Goal: Transaction & Acquisition: Purchase product/service

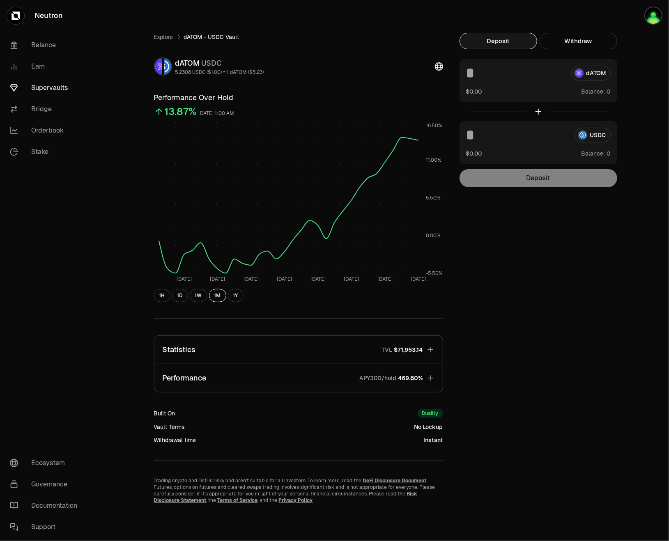
click at [39, 89] on link "Supervaults" at bounding box center [45, 87] width 85 height 21
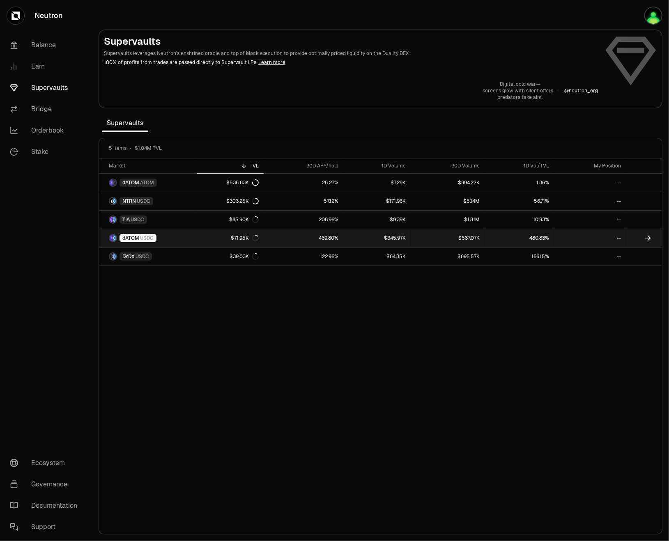
click at [163, 235] on link "dATOM USDC" at bounding box center [148, 238] width 98 height 18
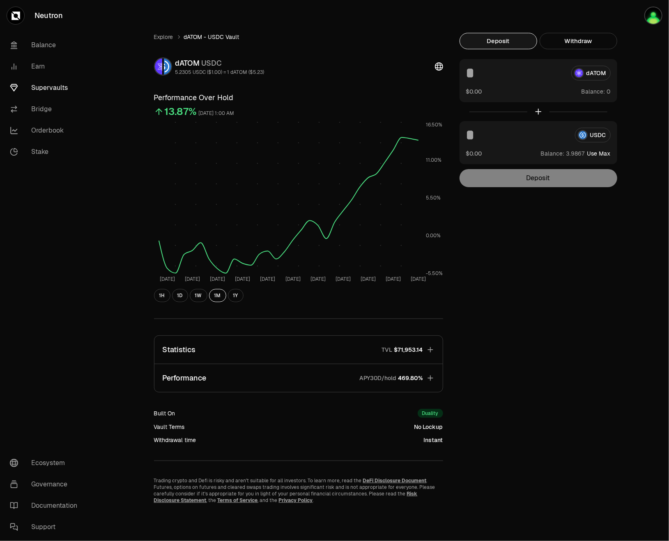
click at [594, 74] on div "dATOM" at bounding box center [538, 73] width 145 height 15
click at [579, 90] on div "$0.00 Balance:" at bounding box center [538, 91] width 145 height 9
click at [550, 90] on div "$0.00 Balance:" at bounding box center [538, 91] width 145 height 9
click at [595, 154] on button "Use Max" at bounding box center [598, 154] width 23 height 8
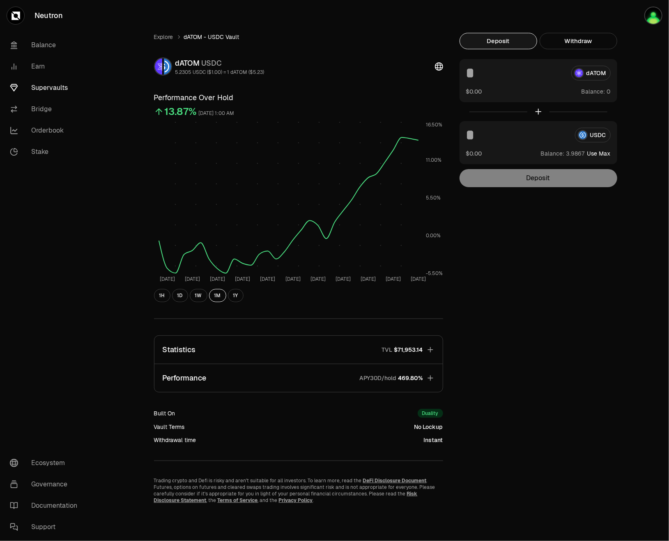
type input "********"
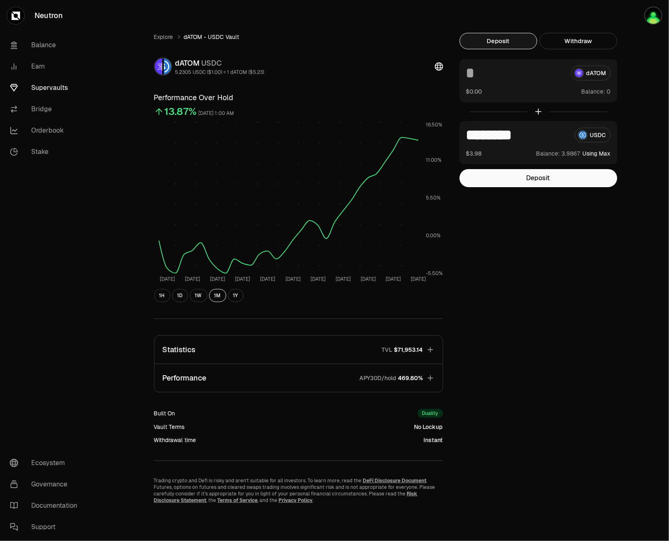
click at [584, 92] on span "Balance:" at bounding box center [594, 91] width 24 height 8
click at [587, 74] on div "dATOM" at bounding box center [538, 73] width 145 height 15
click at [481, 72] on input at bounding box center [515, 73] width 99 height 15
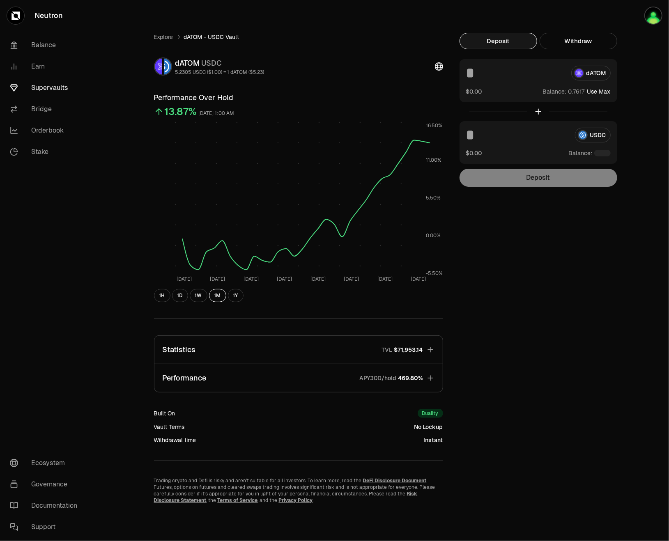
click at [589, 92] on button "Use Max" at bounding box center [598, 91] width 23 height 8
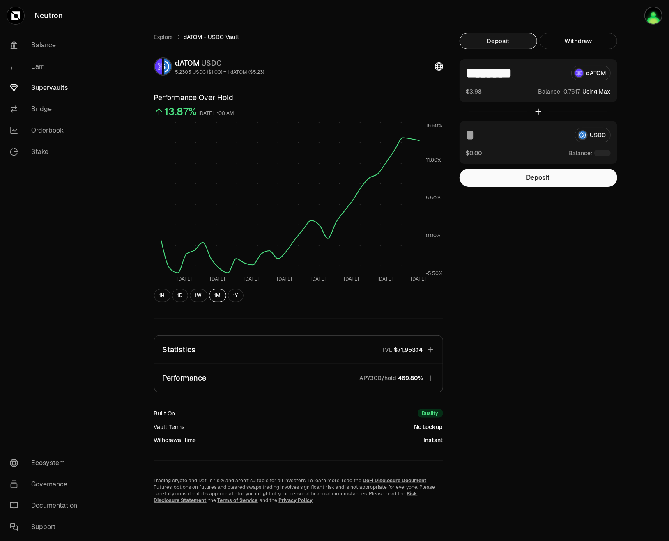
type input "********"
click at [560, 241] on div "Explore dATOM - USDC Vault dATOM USDC 5.2305 USDC ($1.00) = 1 dATOM ($5.23) Per…" at bounding box center [380, 268] width 473 height 471
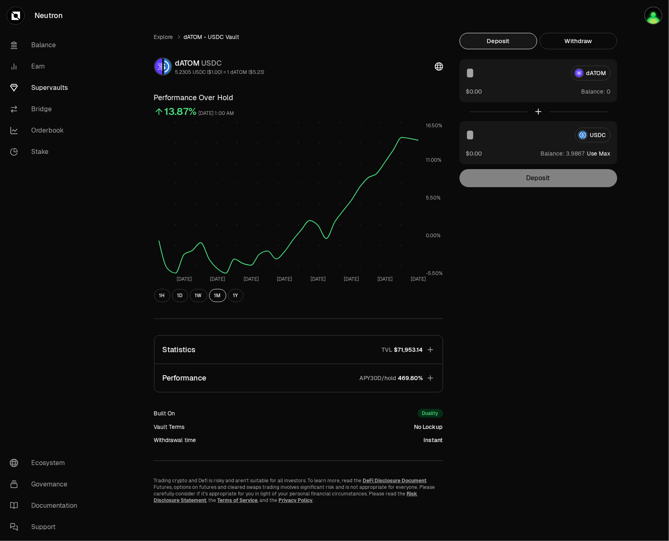
click at [513, 228] on div "Explore dATOM - USDC Vault dATOM USDC 5.2305 USDC ($1.00) = 1 dATOM ($5.23) Per…" at bounding box center [380, 268] width 473 height 471
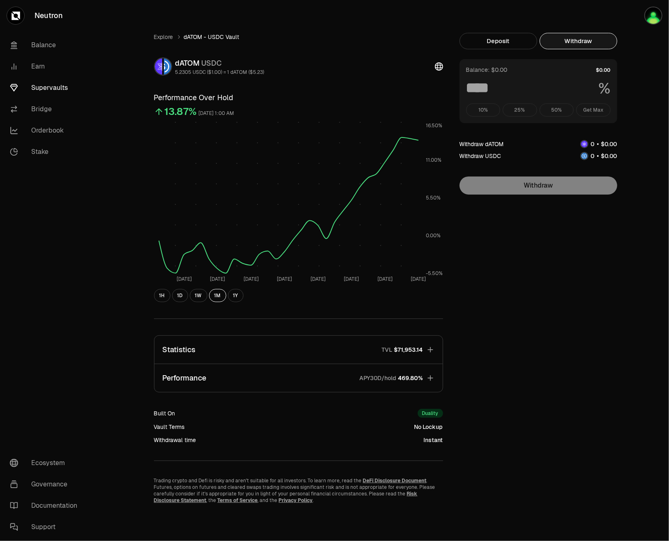
click at [566, 47] on button "Withdraw" at bounding box center [579, 41] width 78 height 16
click at [523, 42] on button "Deposit" at bounding box center [499, 41] width 78 height 16
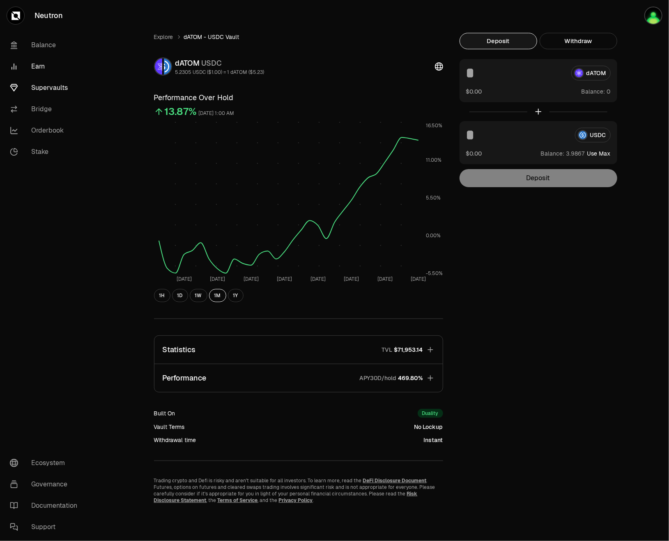
click at [52, 67] on link "Earn" at bounding box center [45, 66] width 85 height 21
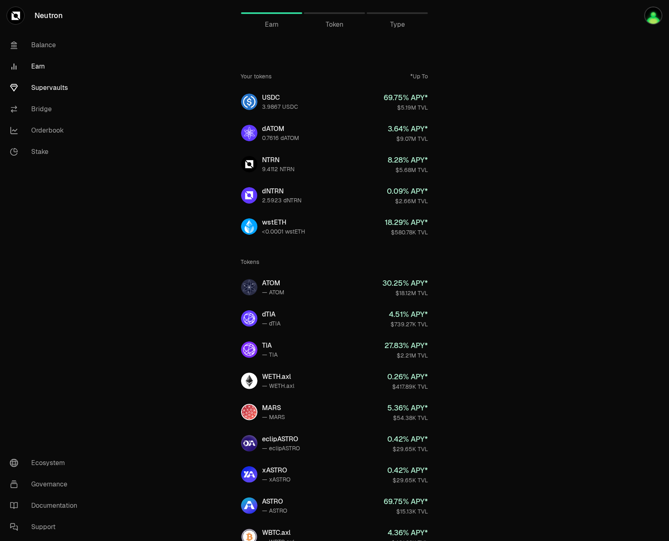
click at [46, 83] on link "Supervaults" at bounding box center [45, 87] width 85 height 21
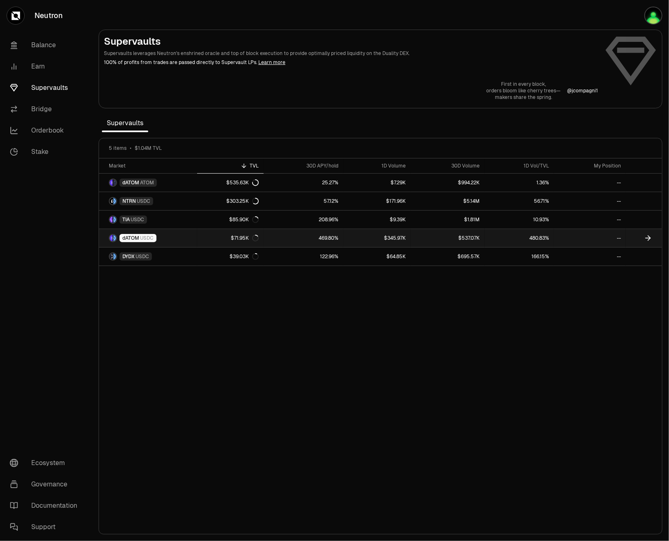
click at [169, 239] on link "dATOM USDC" at bounding box center [148, 238] width 98 height 18
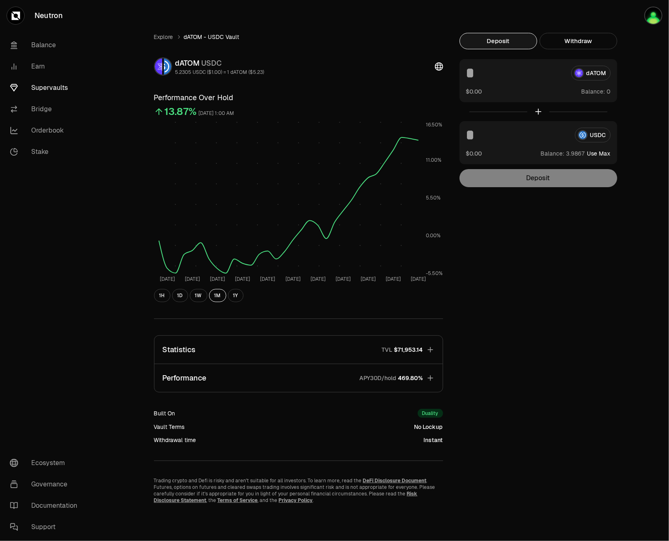
click at [596, 151] on button "Use Max" at bounding box center [598, 154] width 23 height 8
type input "********"
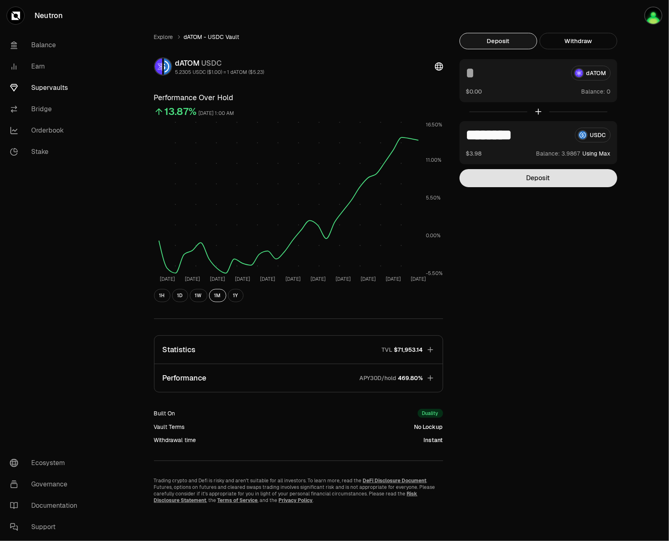
click at [575, 175] on button "Deposit" at bounding box center [539, 178] width 158 height 18
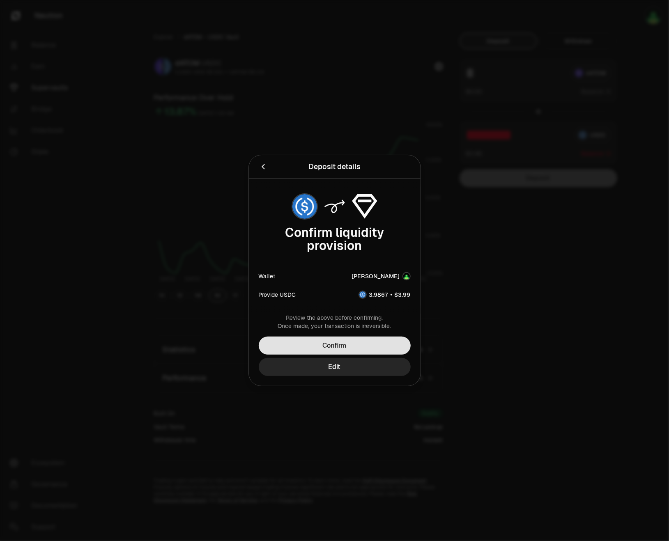
click at [375, 350] on button "Confirm" at bounding box center [335, 346] width 152 height 18
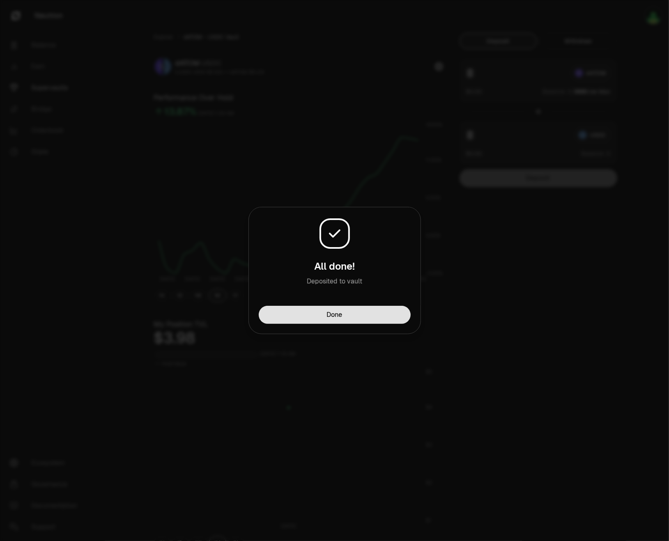
click at [369, 311] on button "Done" at bounding box center [335, 315] width 152 height 18
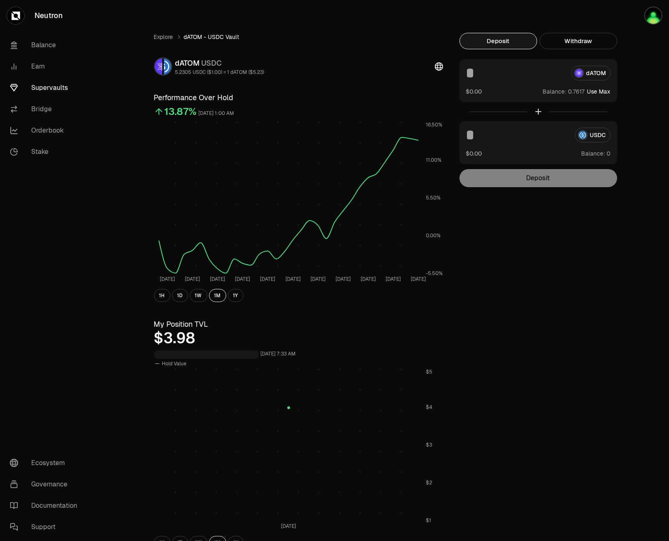
click at [591, 93] on button "Use Max" at bounding box center [598, 91] width 23 height 8
type input "********"
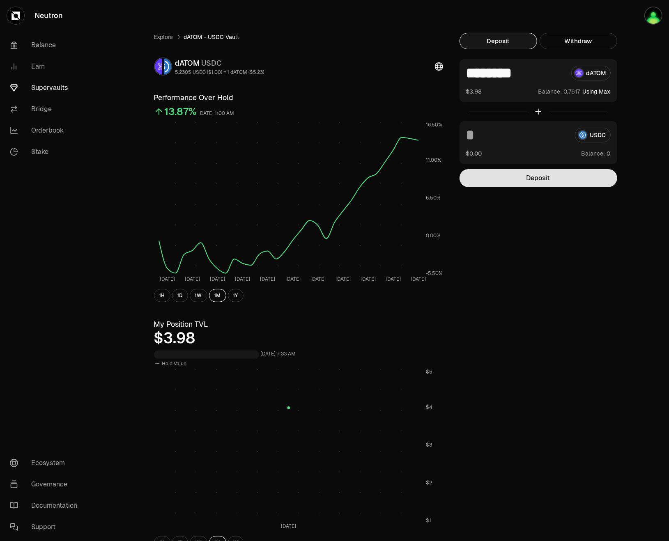
click at [550, 182] on button "Deposit" at bounding box center [539, 178] width 158 height 18
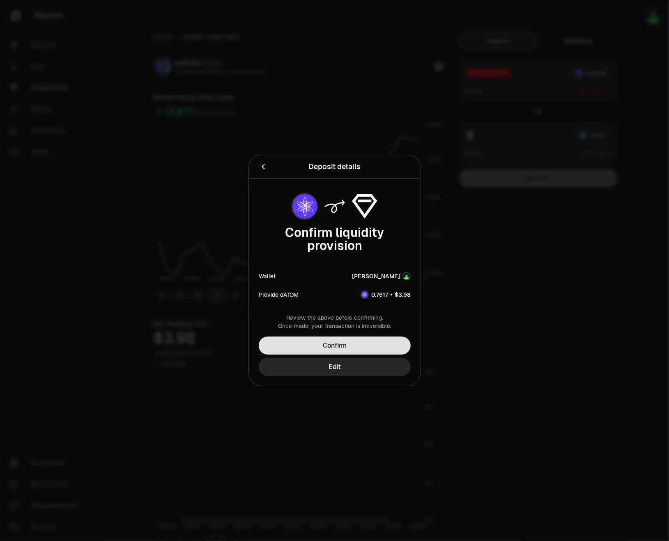
click at [361, 349] on button "Confirm" at bounding box center [335, 346] width 152 height 18
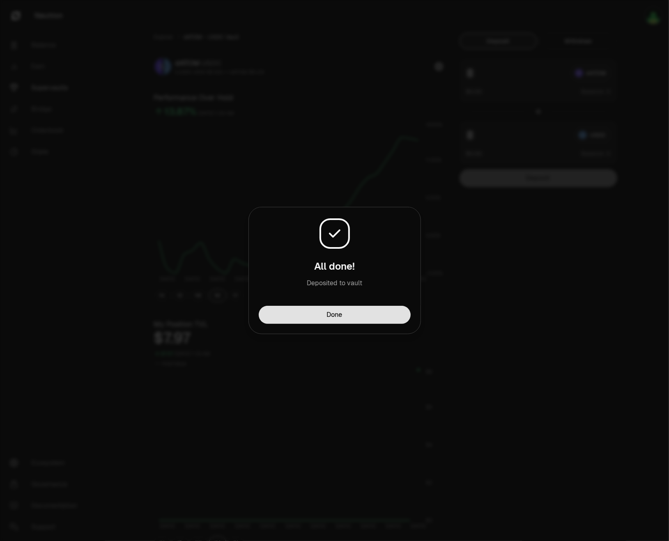
click at [370, 322] on button "Done" at bounding box center [335, 315] width 152 height 18
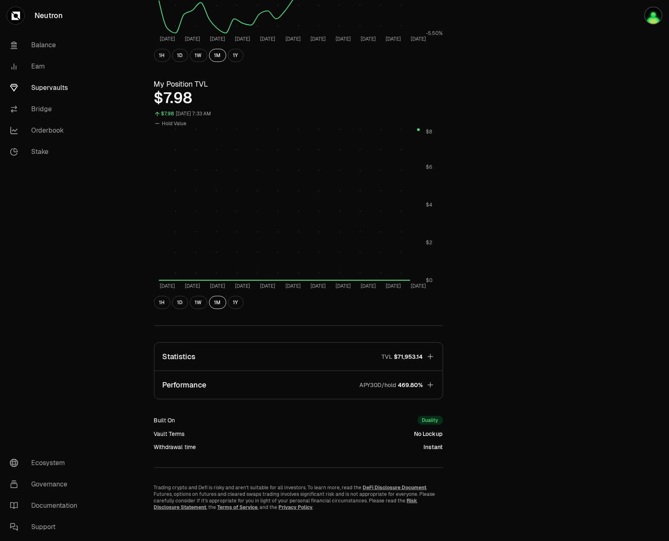
scroll to position [242, 0]
click at [434, 382] on icon "button" at bounding box center [430, 384] width 8 height 8
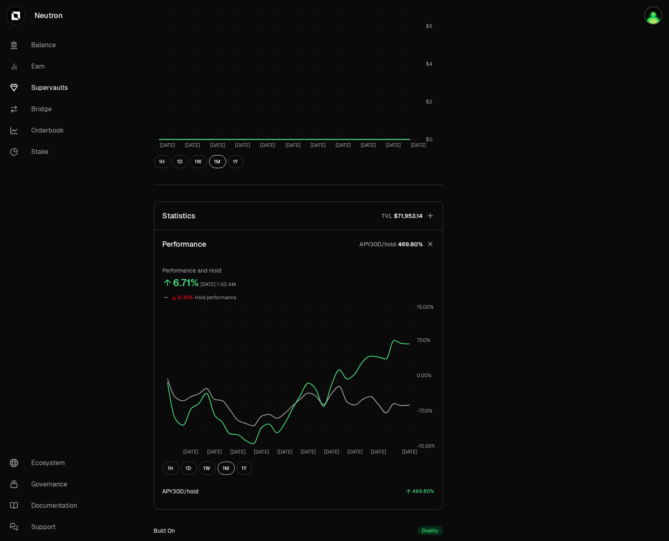
scroll to position [406, 0]
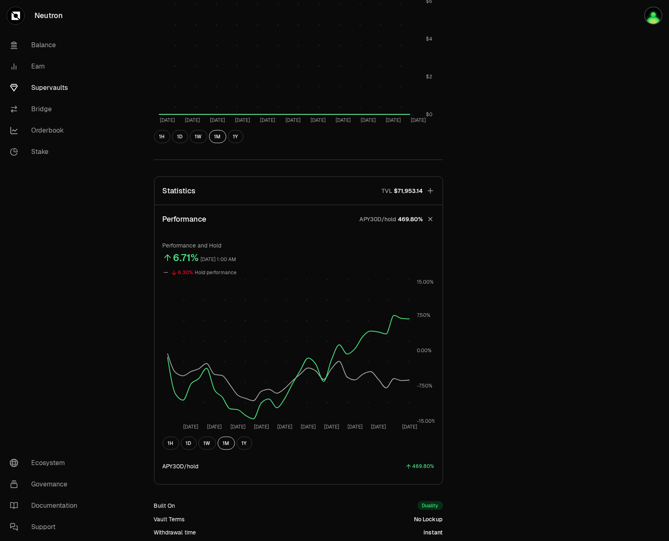
click at [430, 222] on icon "button" at bounding box center [430, 220] width 12 height 12
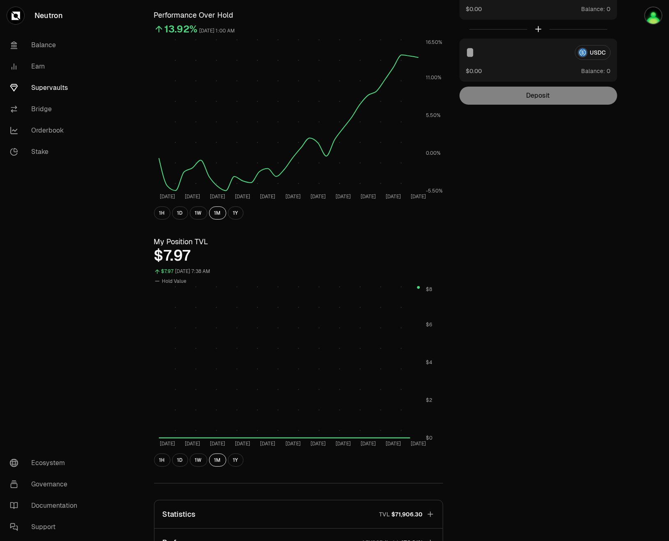
scroll to position [0, 0]
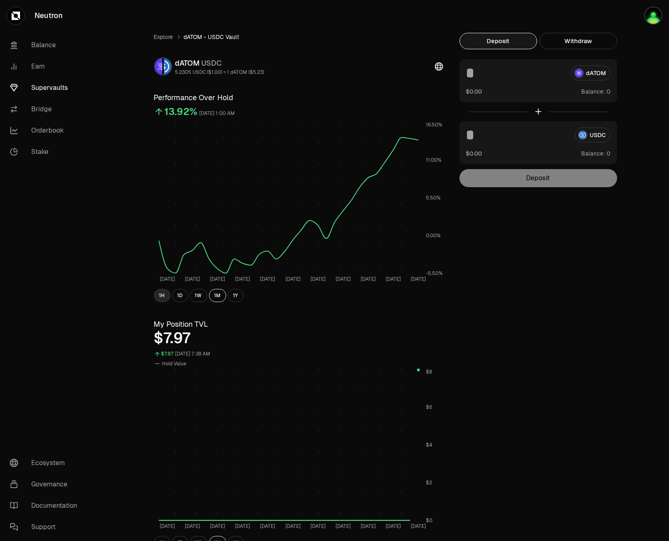
click at [165, 294] on button "1H" at bounding box center [162, 295] width 16 height 13
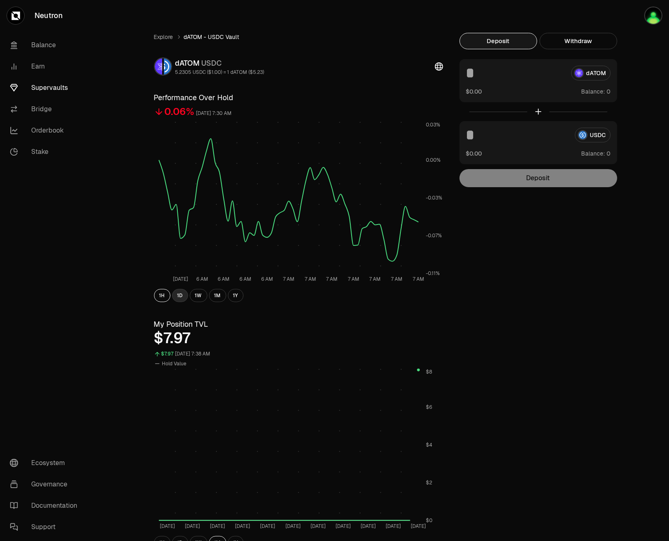
click at [174, 295] on button "1D" at bounding box center [180, 295] width 16 height 13
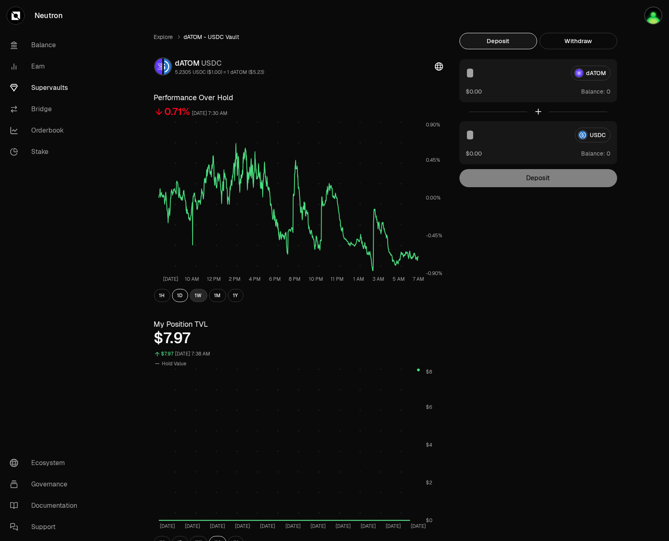
click at [191, 295] on button "1W" at bounding box center [199, 295] width 18 height 13
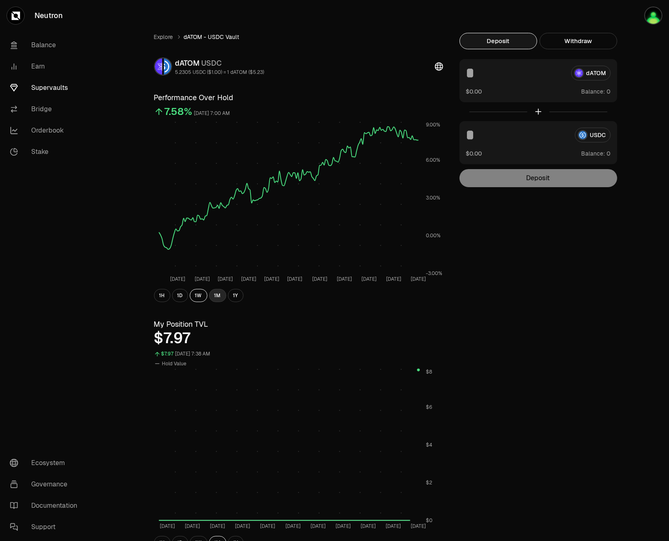
click at [210, 297] on button "1M" at bounding box center [217, 295] width 17 height 13
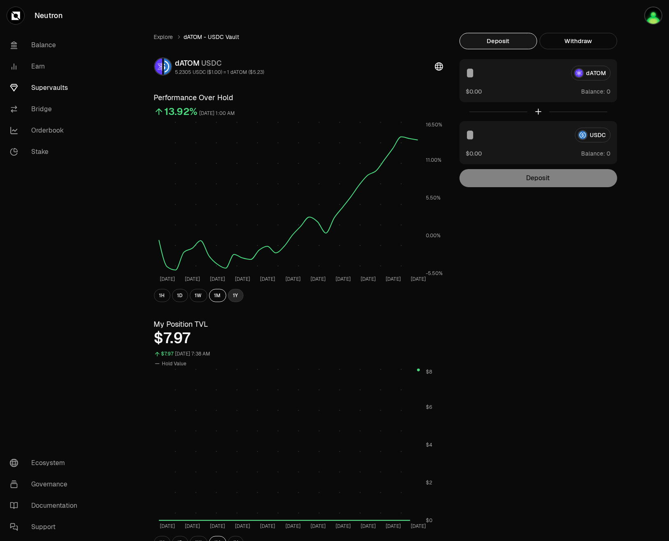
click at [230, 295] on button "1Y" at bounding box center [236, 295] width 16 height 13
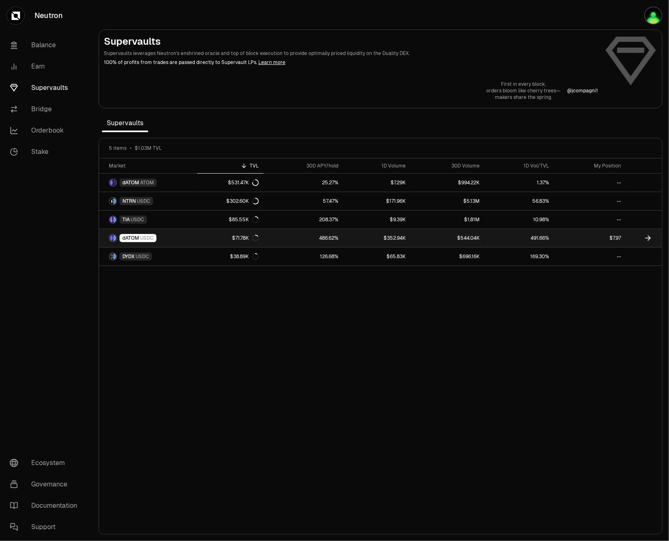
click at [155, 232] on link "dATOM USDC" at bounding box center [148, 238] width 98 height 18
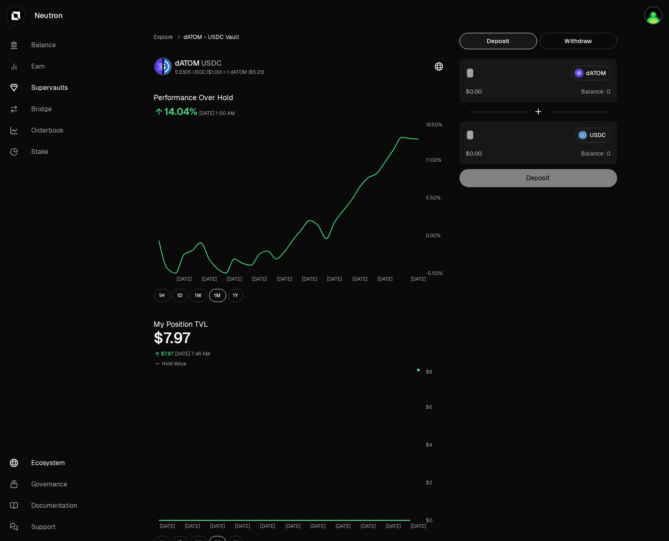
click at [58, 466] on link "Ecosystem" at bounding box center [45, 463] width 85 height 21
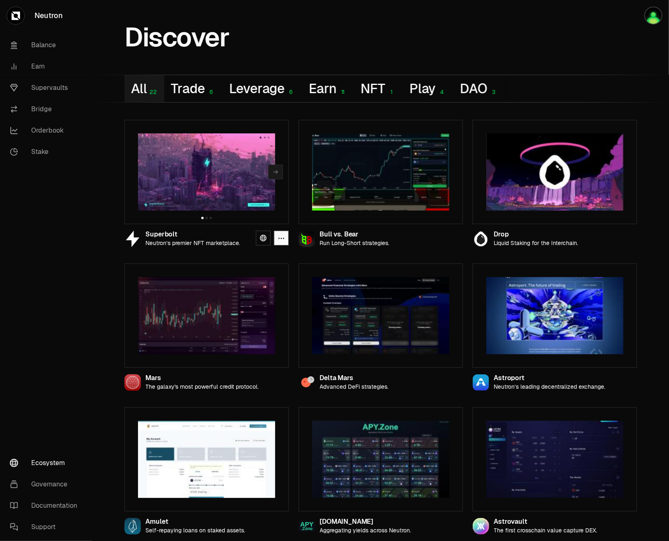
click at [196, 198] on img at bounding box center [206, 171] width 137 height 77
click at [267, 238] on link at bounding box center [263, 238] width 15 height 15
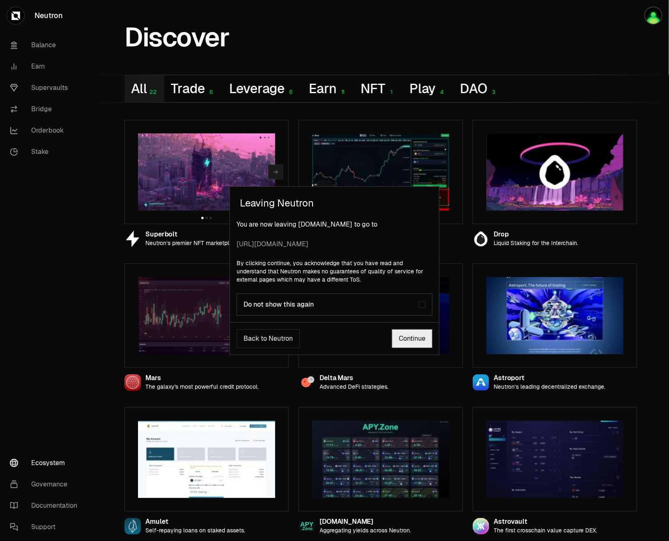
click at [406, 338] on link "Continue" at bounding box center [412, 338] width 41 height 19
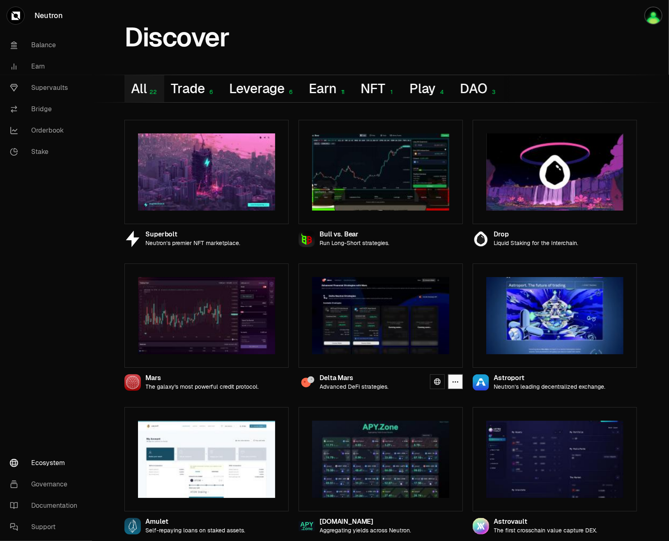
click at [379, 312] on img at bounding box center [380, 315] width 137 height 77
click at [434, 377] on link at bounding box center [437, 382] width 15 height 15
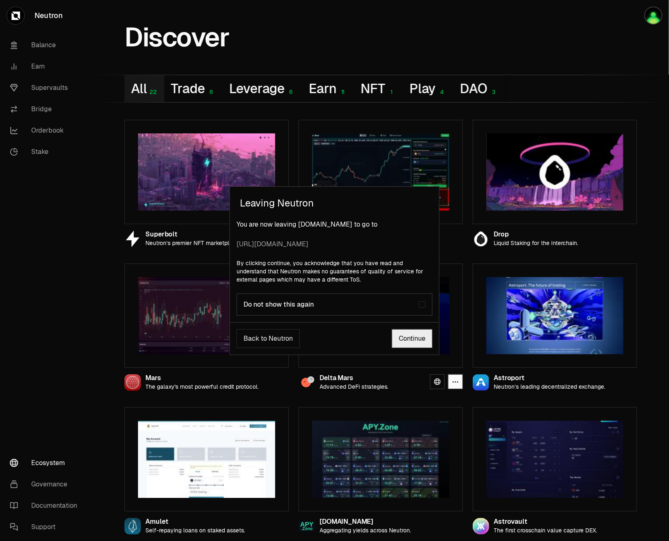
click at [410, 338] on link "Continue" at bounding box center [412, 338] width 41 height 19
